Goal: Information Seeking & Learning: Find specific fact

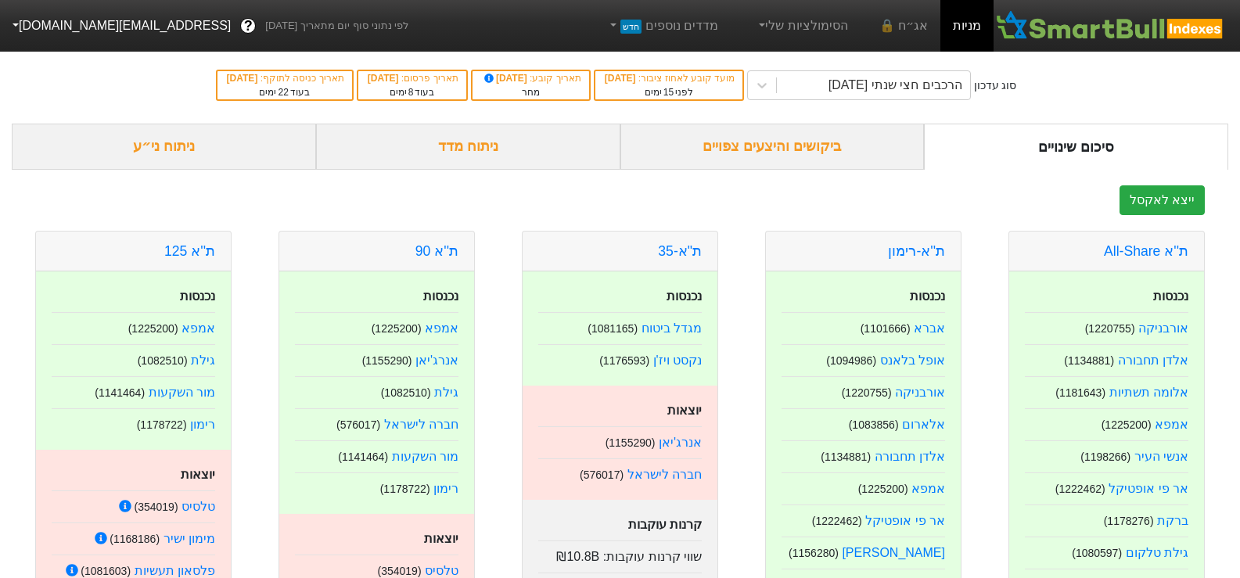
click at [717, 149] on div "ביקושים והיצעים צפויים" at bounding box center [772, 147] width 304 height 46
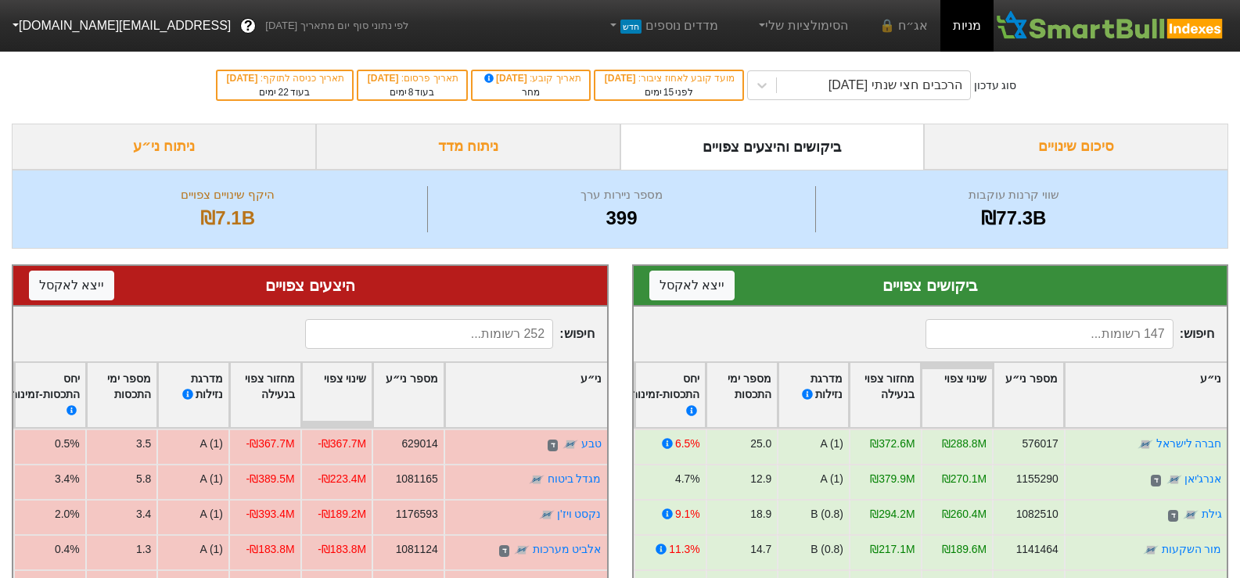
click at [124, 138] on div "ניתוח ני״ע" at bounding box center [164, 147] width 304 height 46
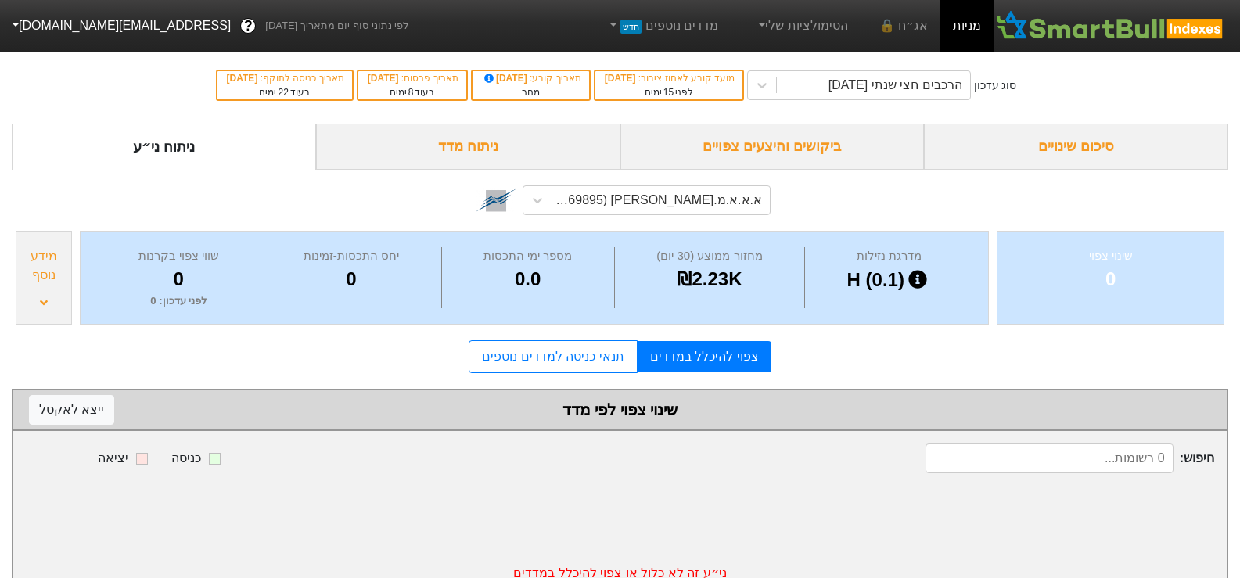
click at [706, 217] on div "א.א.א.מ.[PERSON_NAME] (1169895)" at bounding box center [619, 200] width 301 height 53
click at [714, 207] on div "א.א.א.מ.[PERSON_NAME] (1169895)" at bounding box center [656, 200] width 211 height 19
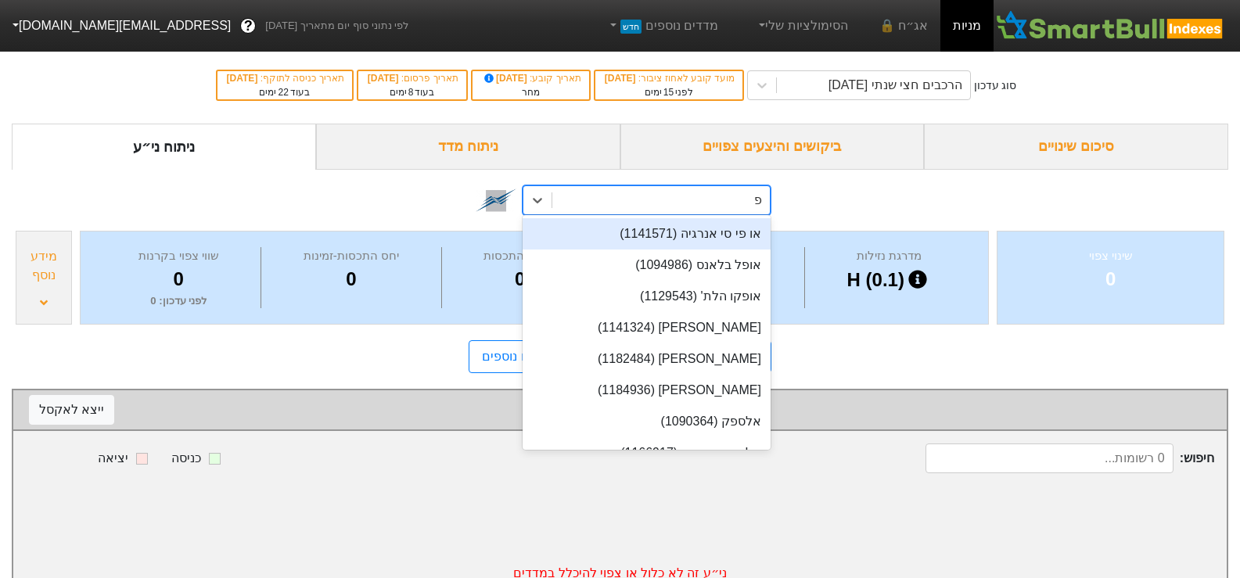
type input "פרשק"
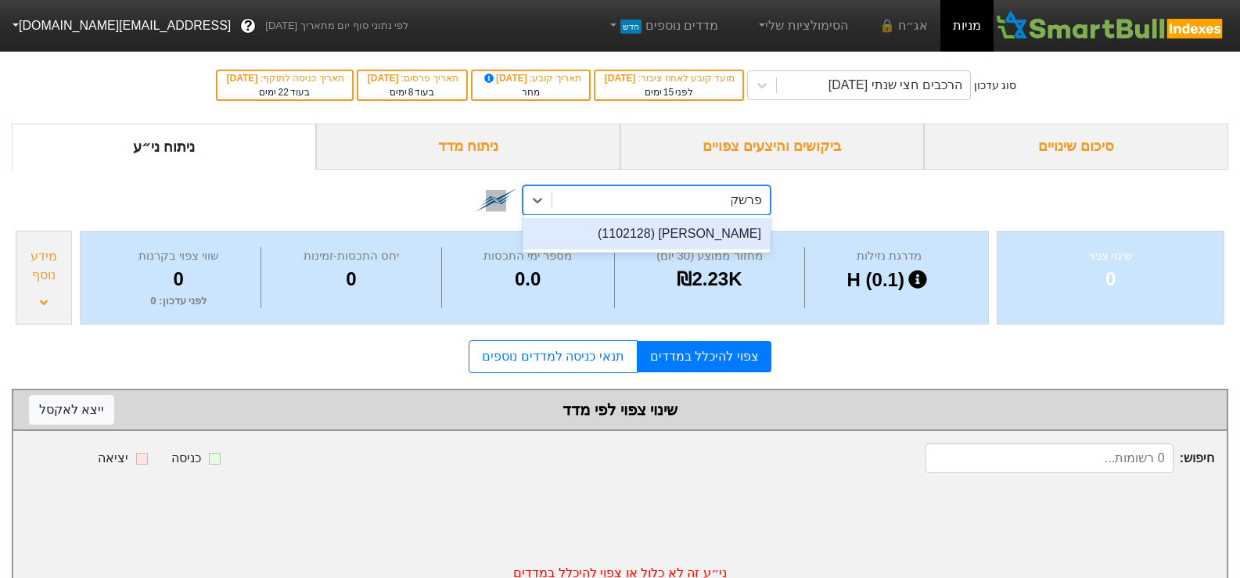
click at [717, 228] on div "[PERSON_NAME] (1102128)" at bounding box center [647, 233] width 248 height 31
